Goal: Transaction & Acquisition: Subscribe to service/newsletter

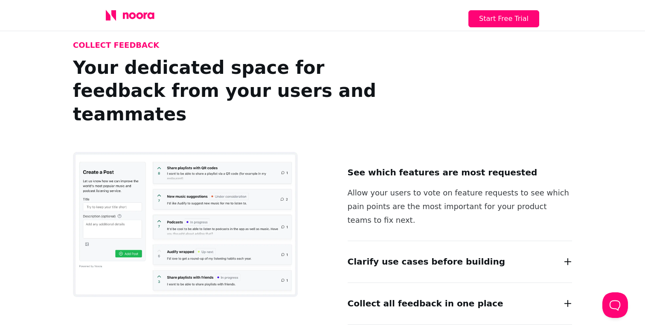
scroll to position [695, 0]
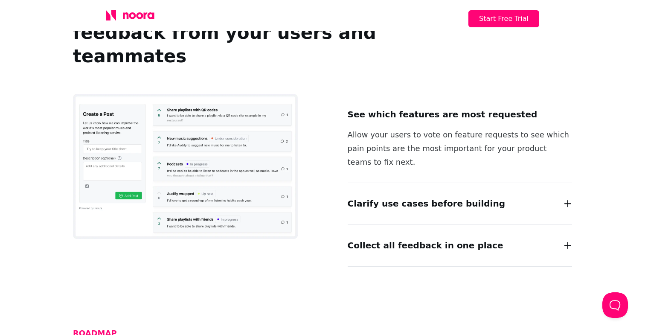
click at [408, 183] on div "Clarify use cases before building Go beyond simple feature voting by engaging w…" at bounding box center [460, 204] width 225 height 42
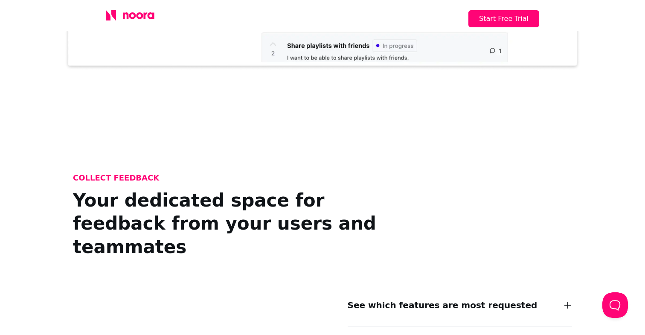
scroll to position [406, 0]
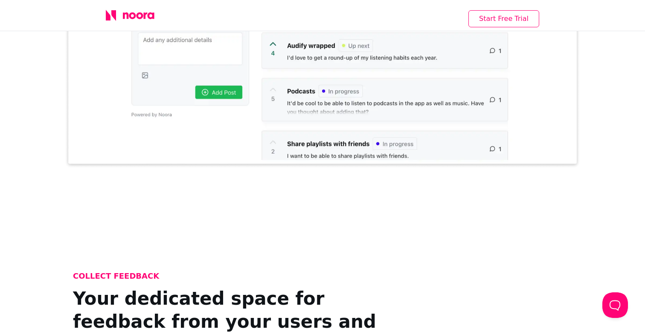
click at [512, 22] on button "Start Free Trial" at bounding box center [504, 18] width 71 height 17
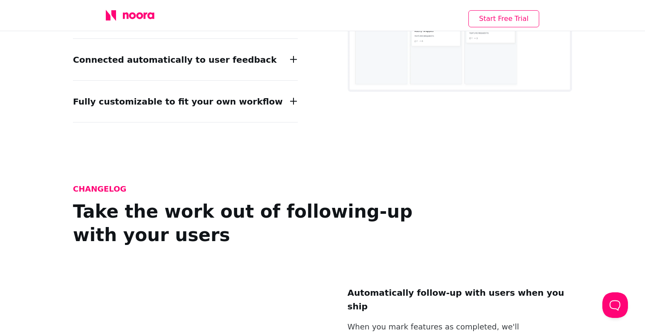
scroll to position [1154, 0]
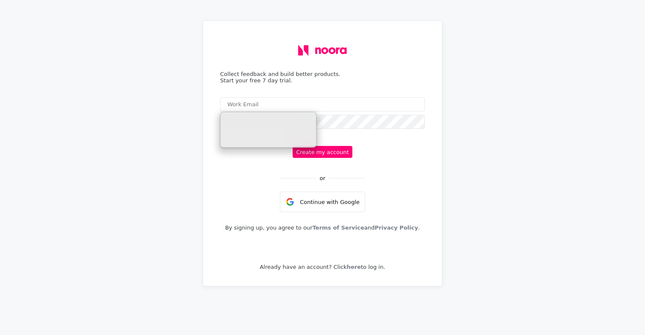
click at [373, 61] on div "Collect feedback and build better products. Start your free 7 day trial. Create…" at bounding box center [322, 153] width 218 height 251
